Goal: Information Seeking & Learning: Learn about a topic

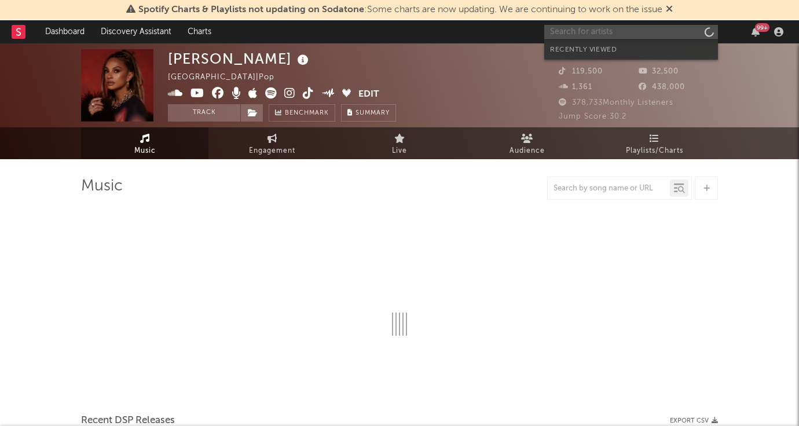
click at [603, 32] on input "text" at bounding box center [631, 32] width 174 height 14
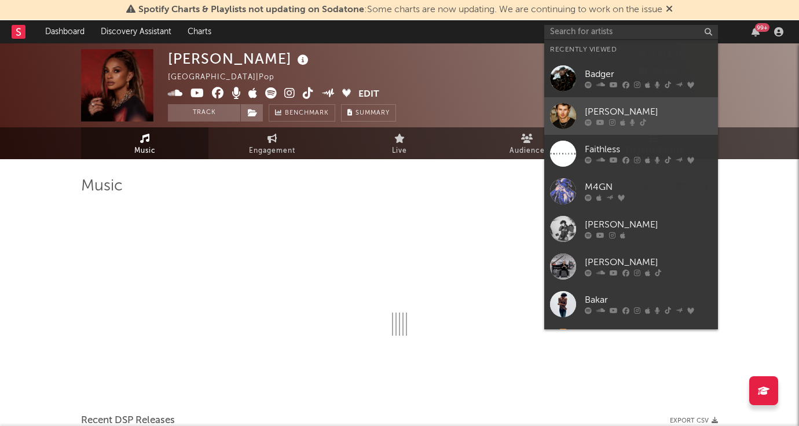
click at [589, 109] on div "[PERSON_NAME]" at bounding box center [648, 112] width 127 height 14
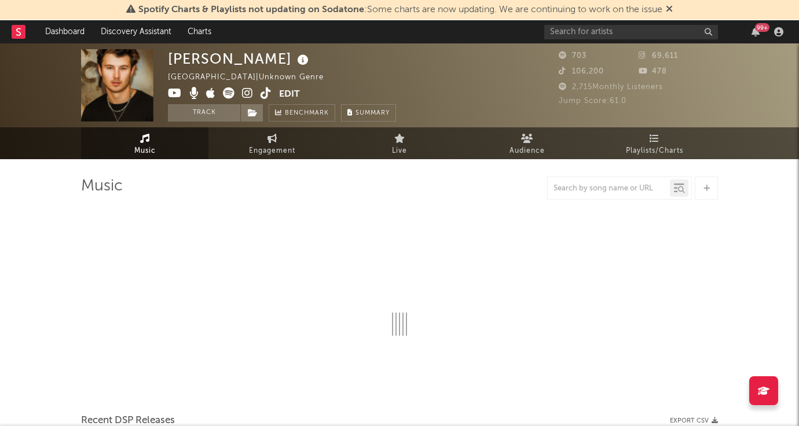
select select "1w"
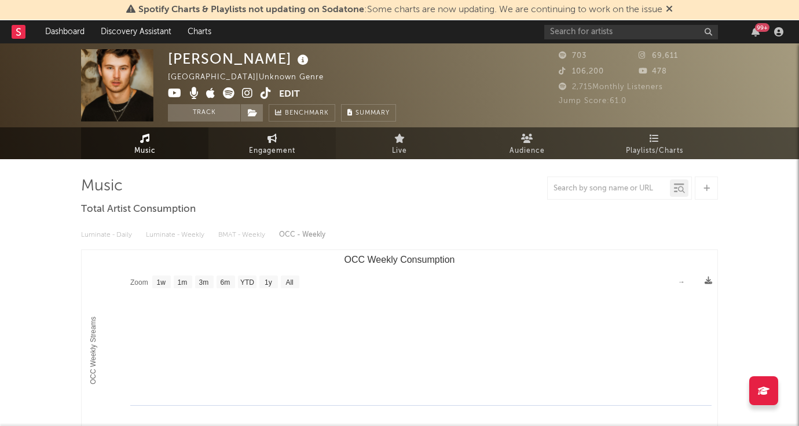
click at [293, 148] on span "Engagement" at bounding box center [272, 151] width 46 height 14
select select "1w"
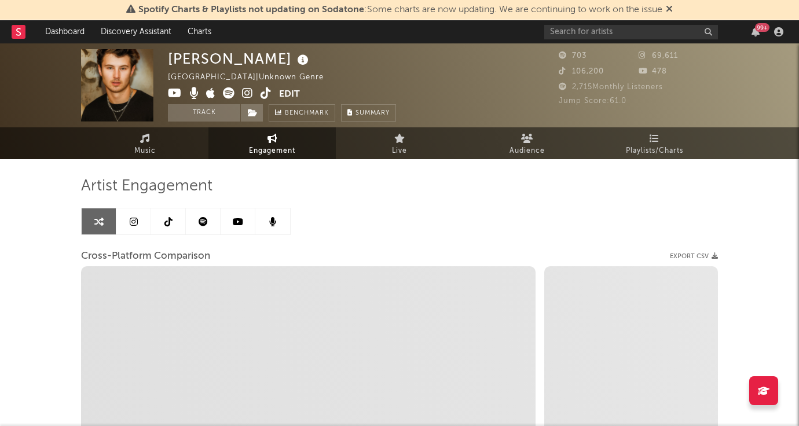
click at [130, 222] on icon at bounding box center [134, 221] width 8 height 9
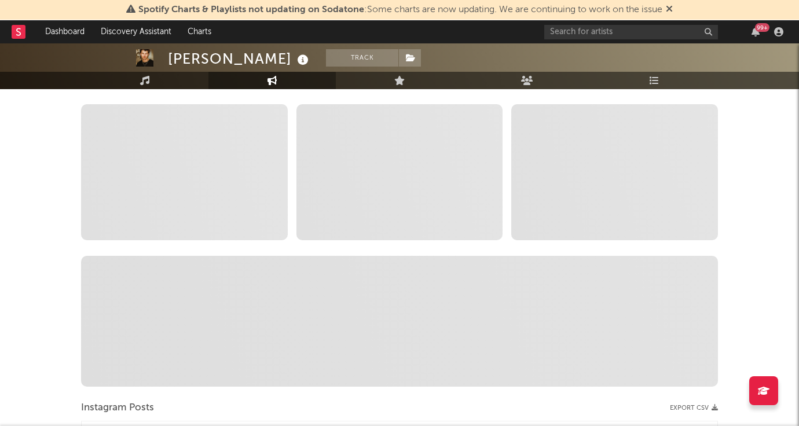
scroll to position [192, 0]
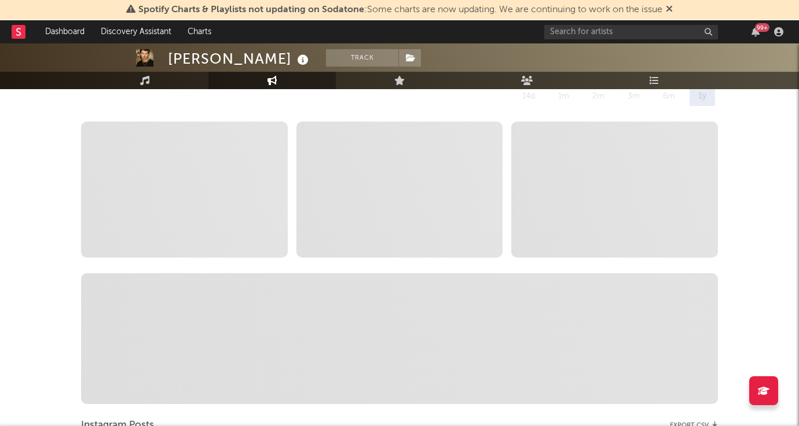
select select "6m"
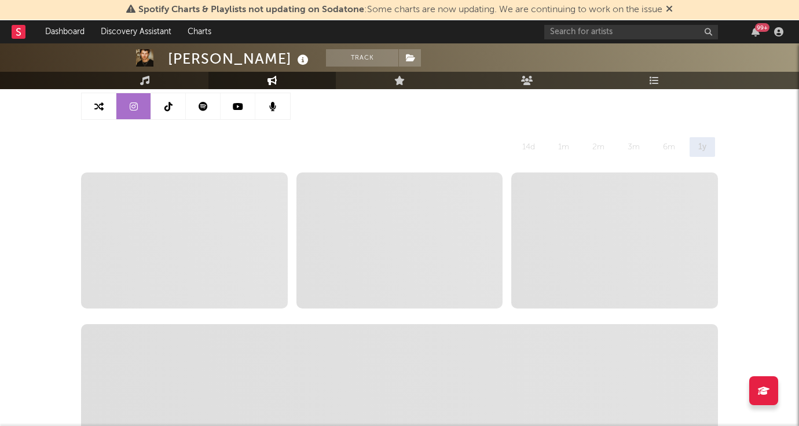
scroll to position [57, 0]
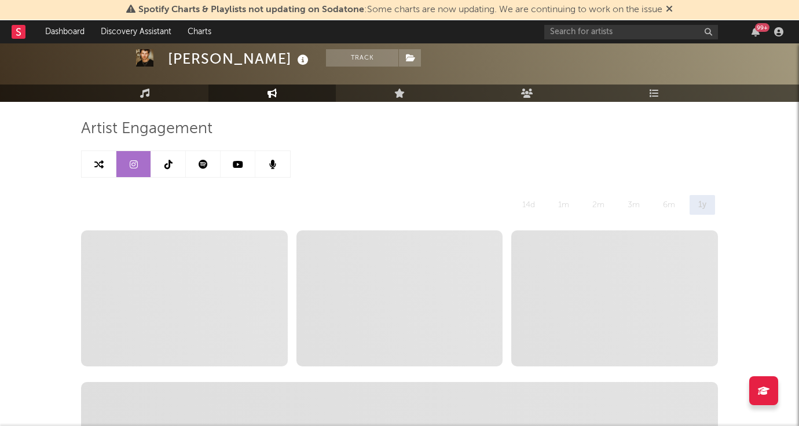
click at [168, 162] on icon at bounding box center [168, 164] width 8 height 9
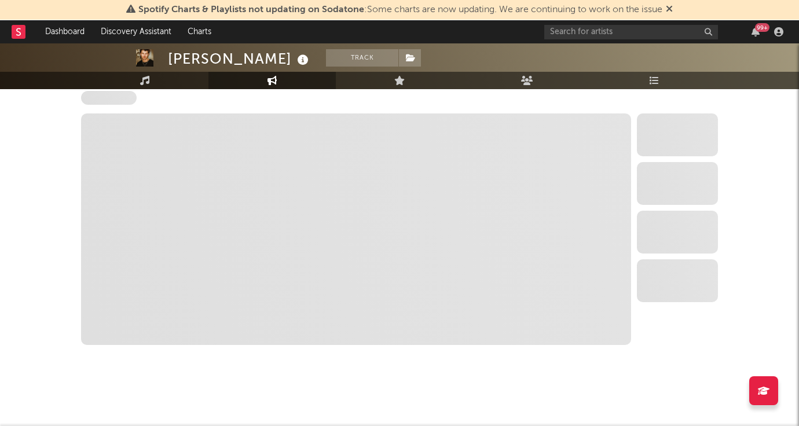
select select "6m"
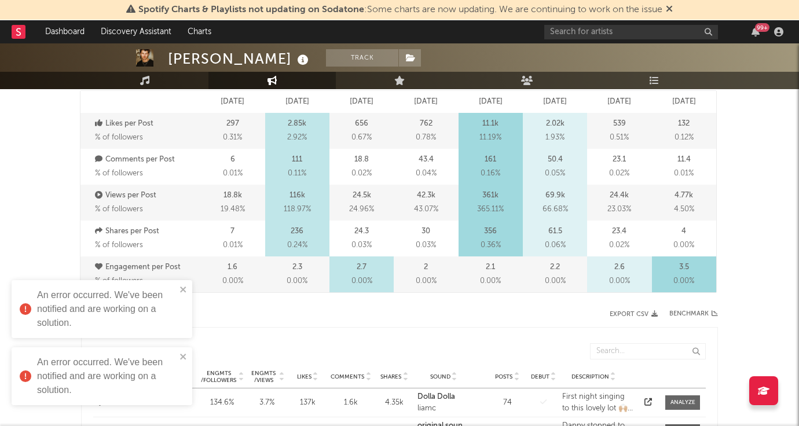
scroll to position [374, 0]
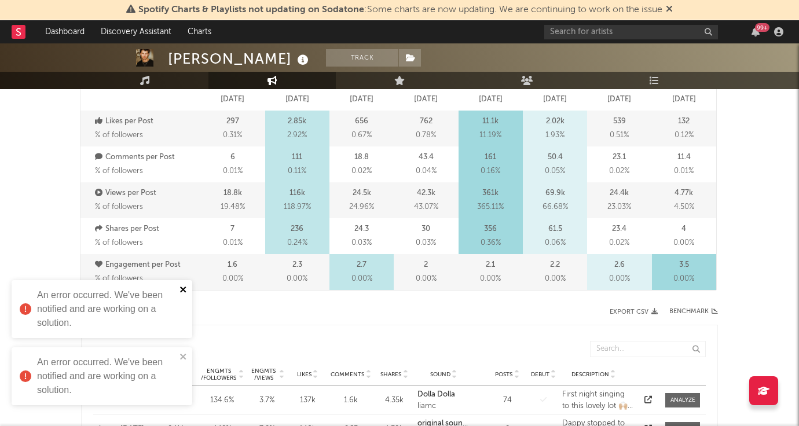
click at [181, 291] on icon "close" at bounding box center [183, 289] width 6 height 6
click at [185, 359] on icon "close" at bounding box center [183, 357] width 6 height 6
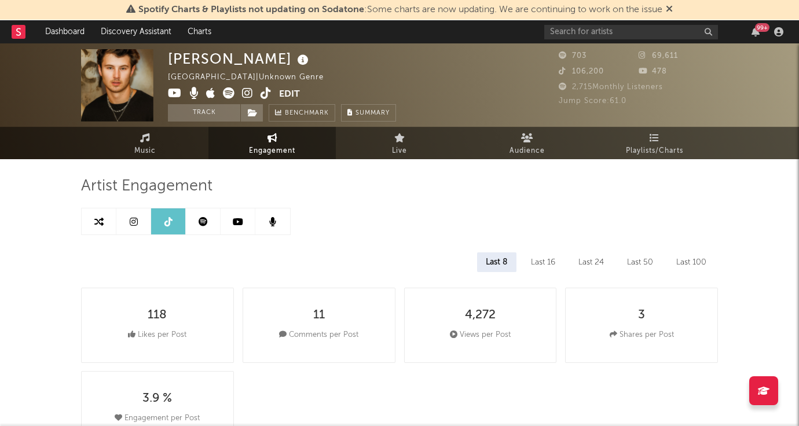
scroll to position [0, 0]
click at [139, 233] on link at bounding box center [133, 221] width 35 height 26
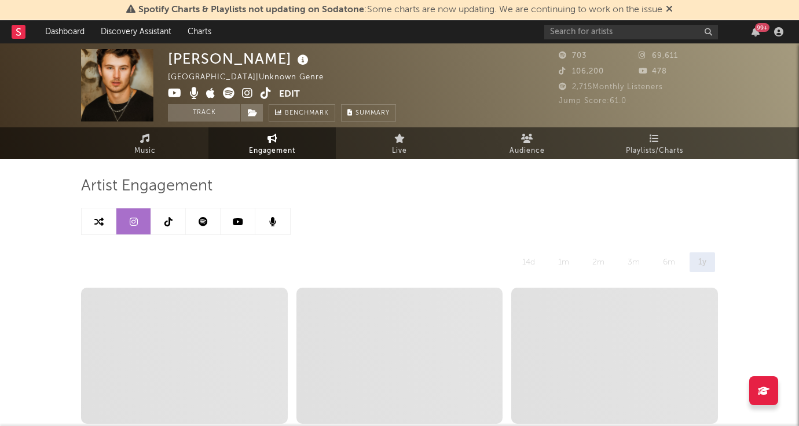
select select "6m"
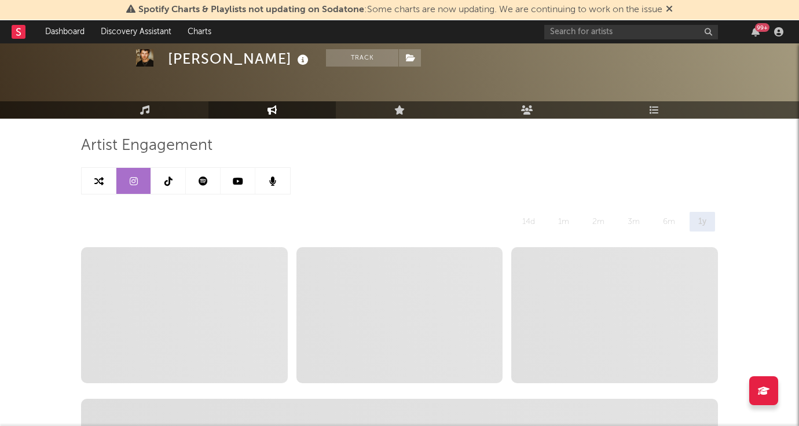
scroll to position [40, 0]
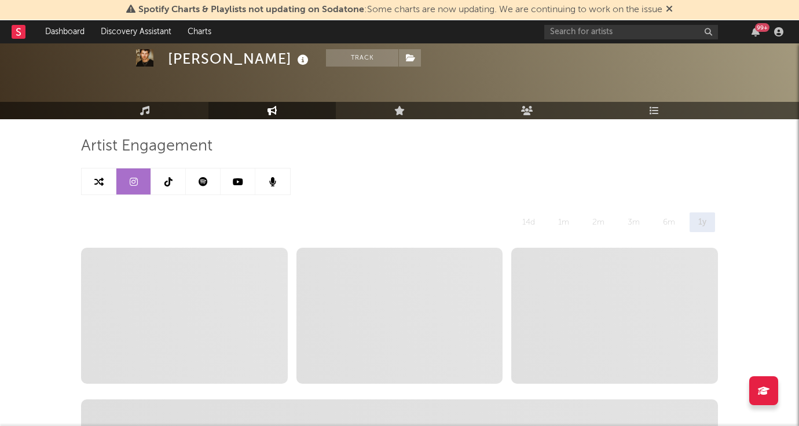
click at [672, 9] on icon at bounding box center [669, 8] width 7 height 9
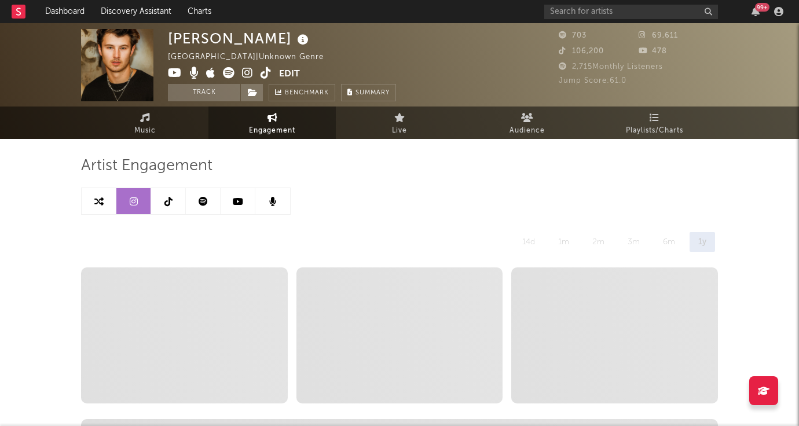
scroll to position [0, 0]
click at [234, 204] on icon at bounding box center [238, 201] width 10 height 9
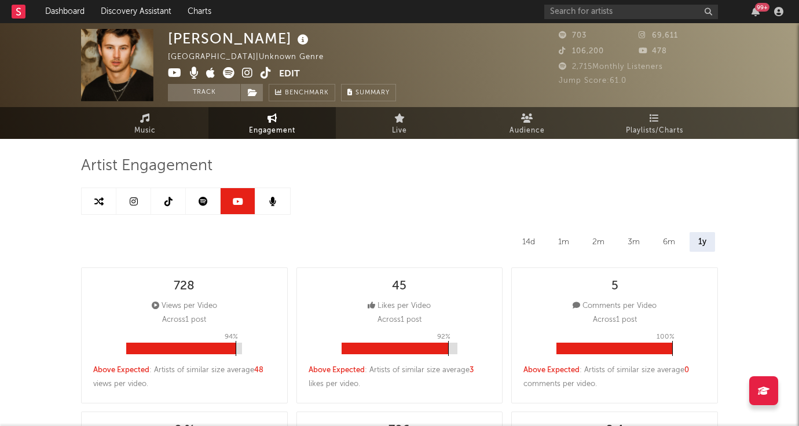
select select "1w"
click at [211, 203] on link at bounding box center [203, 201] width 35 height 26
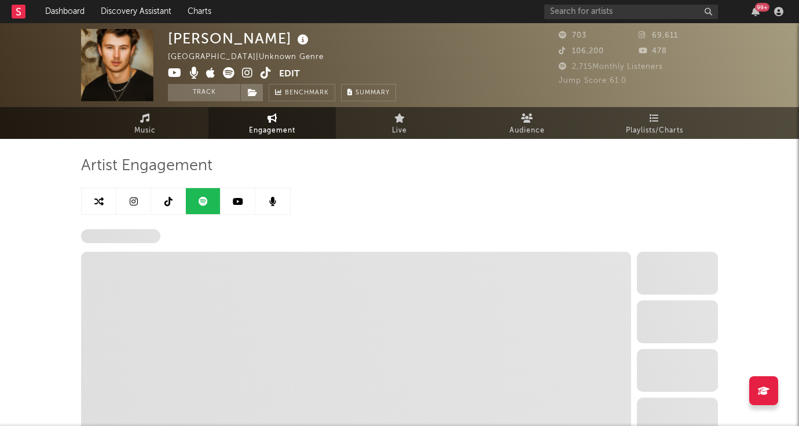
click at [241, 205] on icon at bounding box center [238, 201] width 10 height 9
select select "1w"
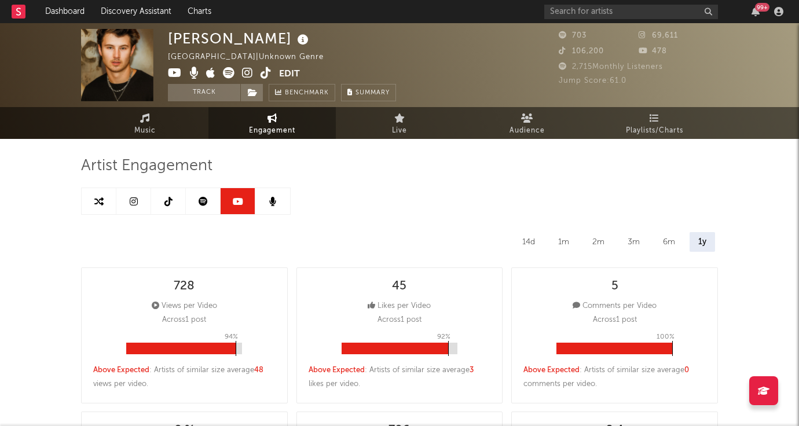
click at [98, 197] on icon at bounding box center [98, 201] width 9 height 9
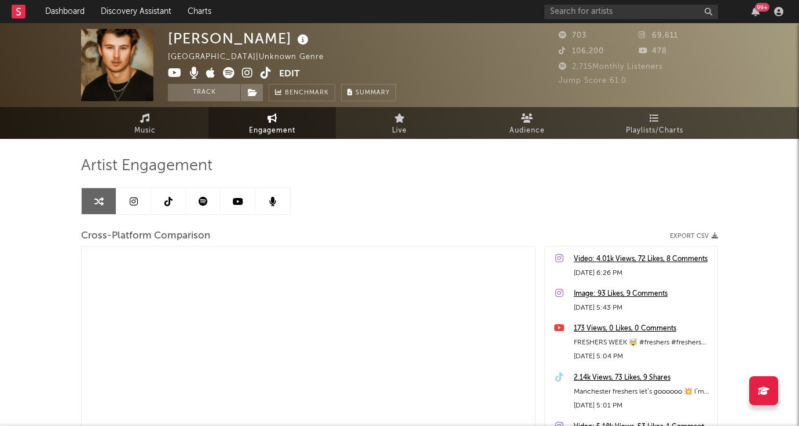
select select "1m"
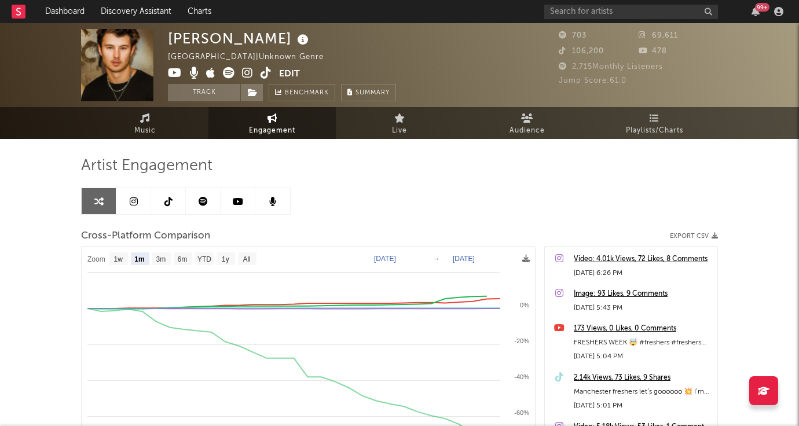
click at [171, 204] on icon at bounding box center [168, 201] width 8 height 9
select select "6m"
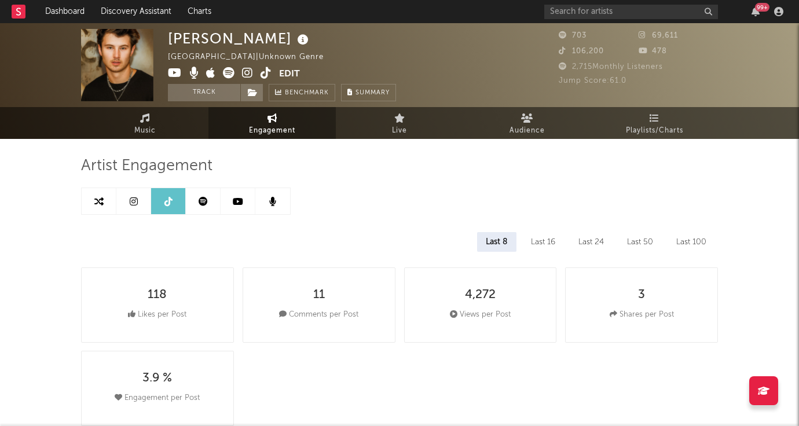
click at [138, 201] on link at bounding box center [133, 201] width 35 height 26
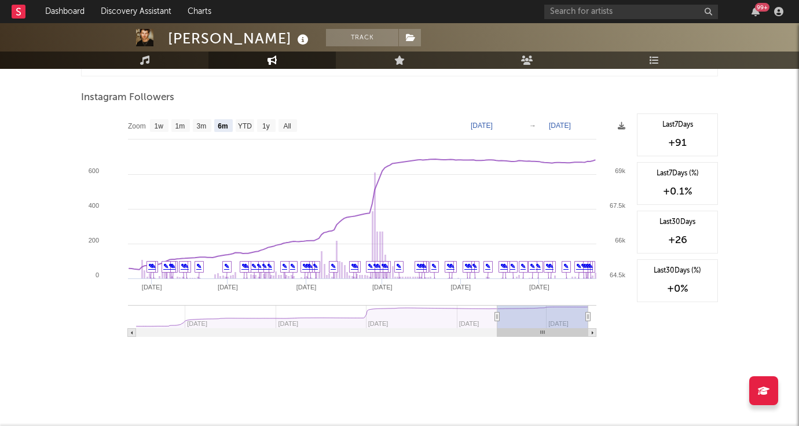
scroll to position [1281, 0]
click at [162, 125] on text "1w" at bounding box center [159, 126] width 9 height 8
select select "1w"
type input "2025-09-17"
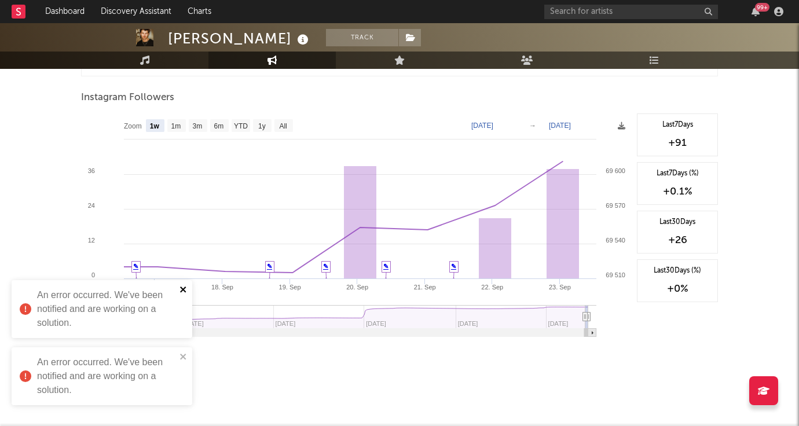
click at [183, 292] on icon "close" at bounding box center [183, 289] width 8 height 9
click at [185, 358] on icon "close" at bounding box center [183, 357] width 6 height 6
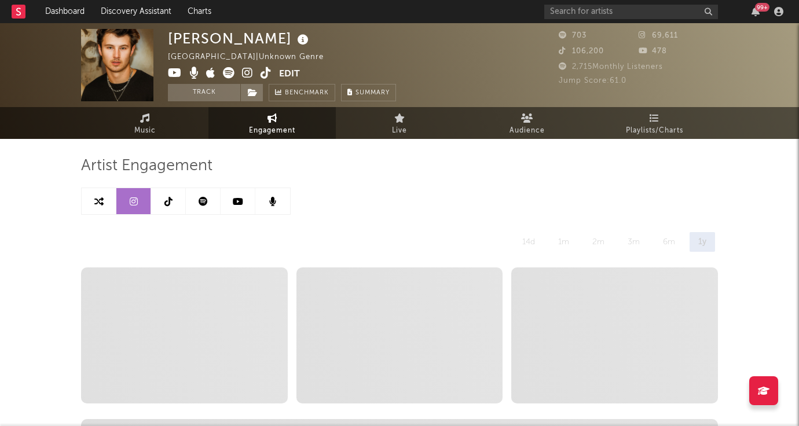
scroll to position [0, 0]
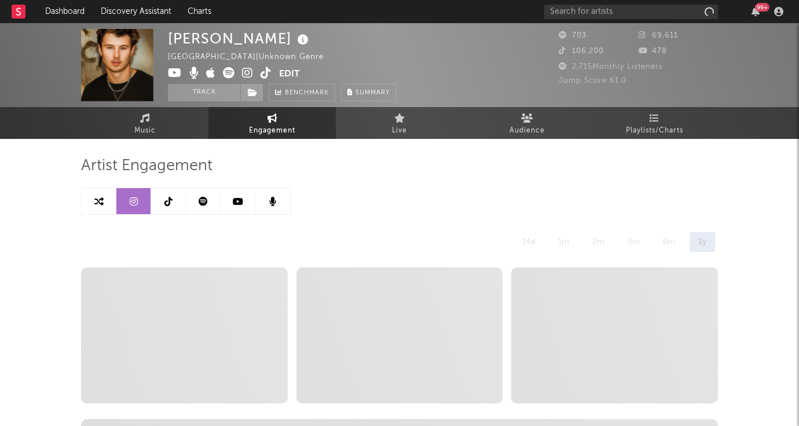
select select "6m"
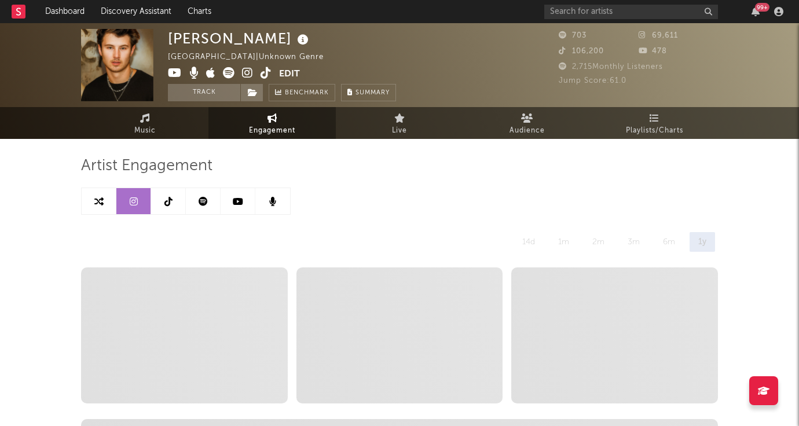
click at [643, 248] on div "3m" at bounding box center [634, 242] width 30 height 20
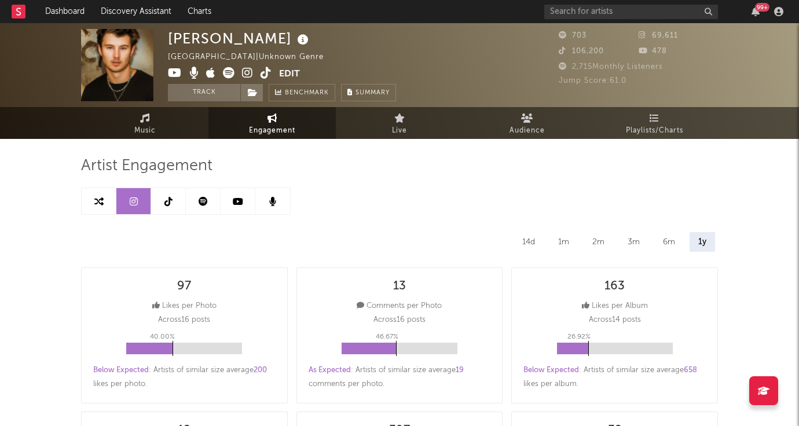
click at [171, 199] on icon at bounding box center [168, 201] width 8 height 9
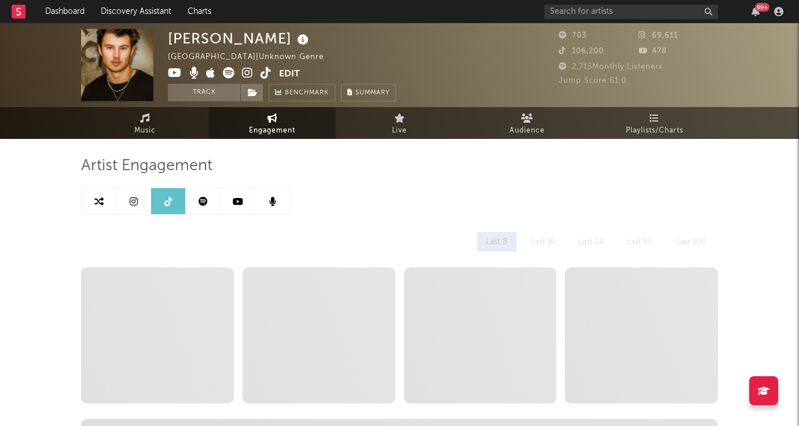
select select "6m"
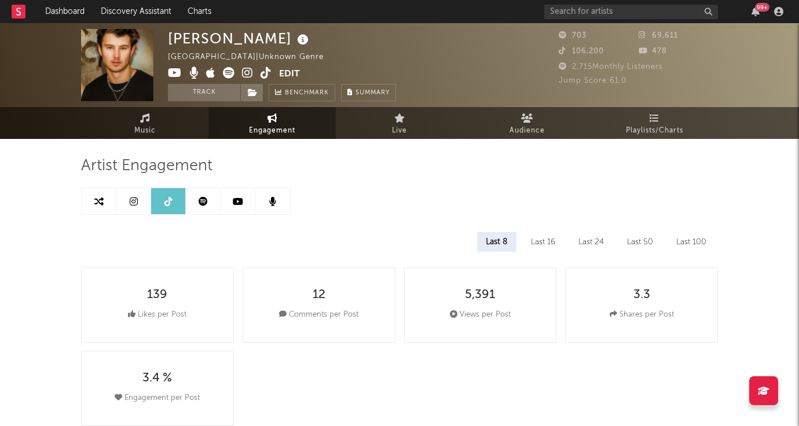
click at [139, 206] on link at bounding box center [133, 201] width 35 height 26
select select "6m"
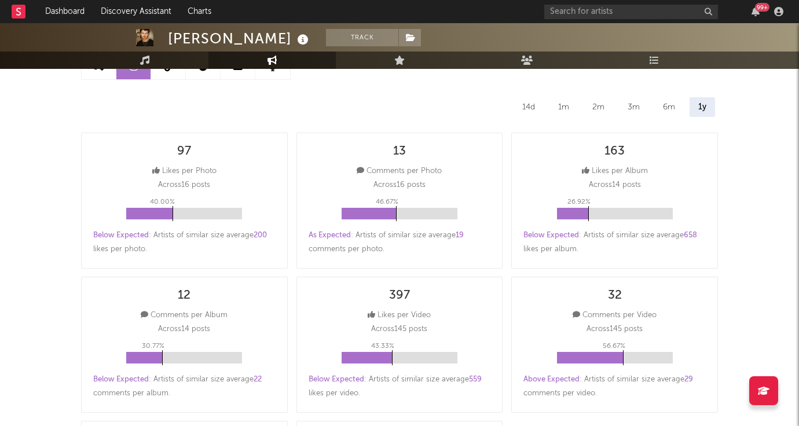
scroll to position [128, 0]
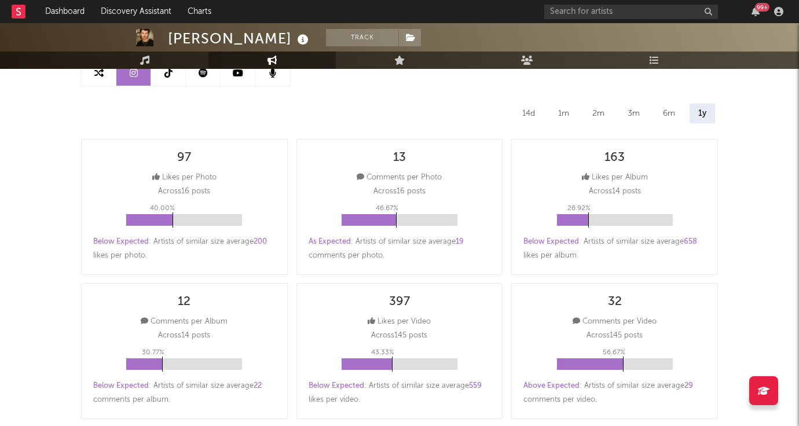
click at [571, 117] on div "1m" at bounding box center [563, 114] width 28 height 20
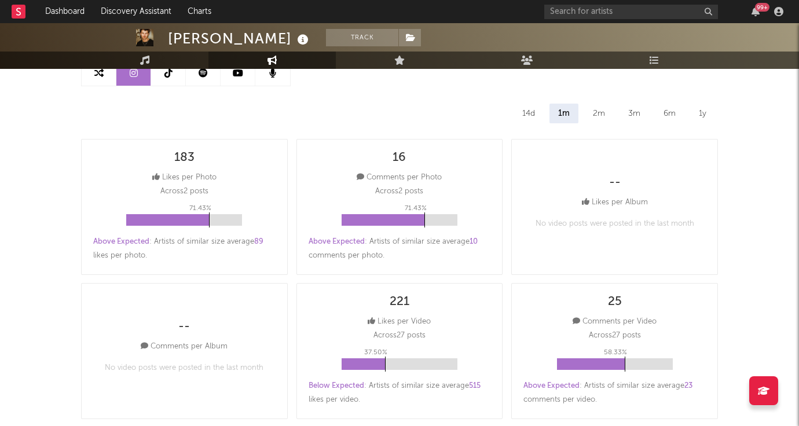
scroll to position [107, 0]
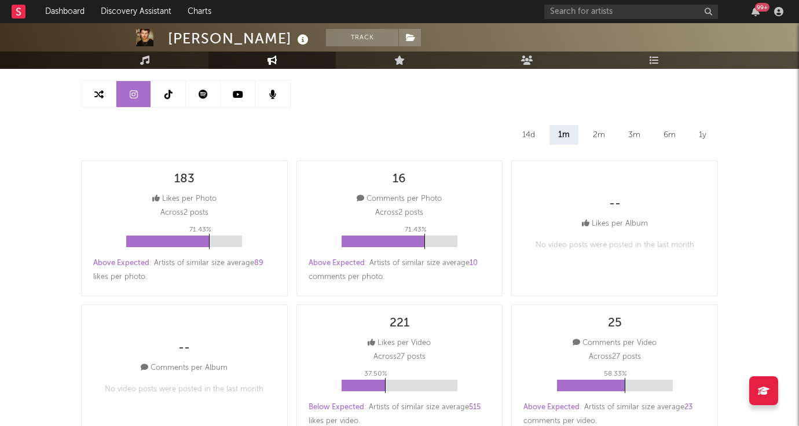
click at [532, 133] on div "14d" at bounding box center [528, 135] width 30 height 20
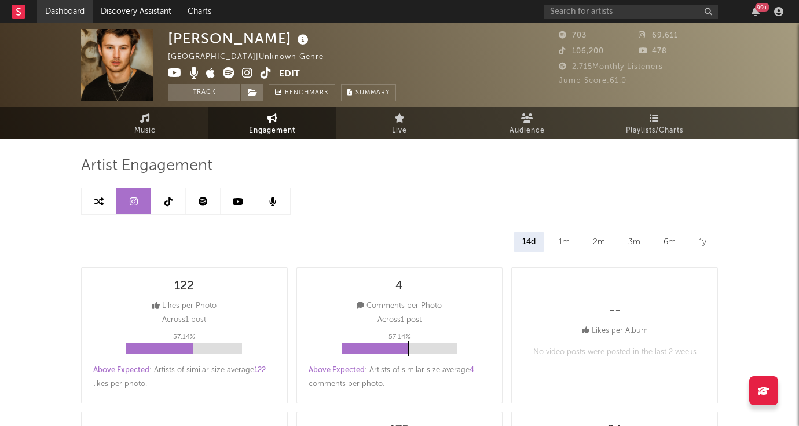
scroll to position [0, 0]
